Goal: Find specific page/section: Find specific page/section

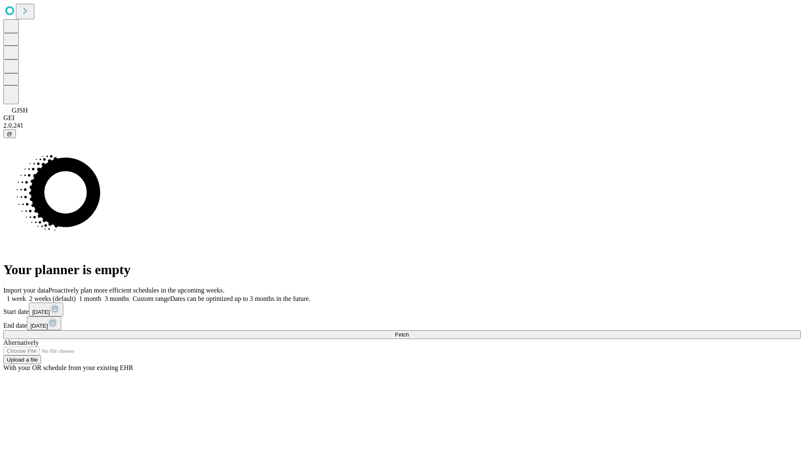
click at [409, 332] on span "Fetch" at bounding box center [402, 335] width 14 height 6
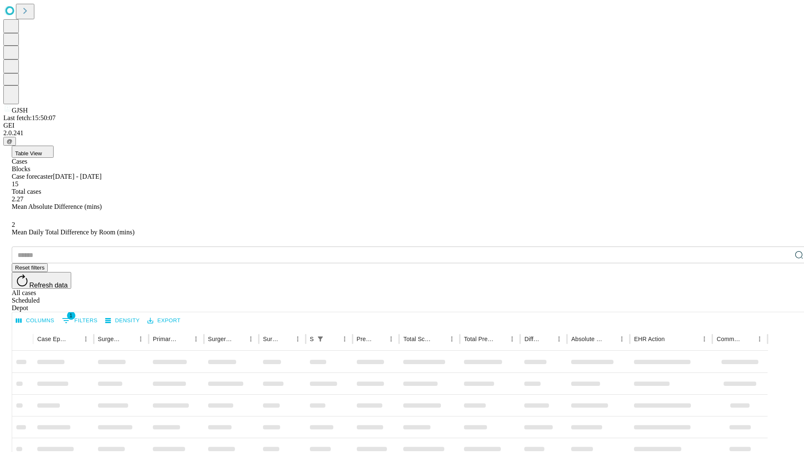
click at [782, 305] on div "Depot" at bounding box center [410, 309] width 797 height 8
